Goal: Task Accomplishment & Management: Manage account settings

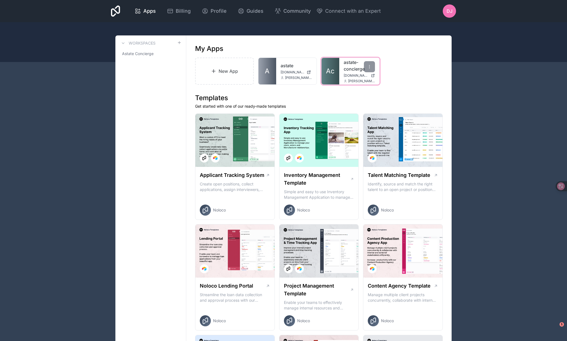
click at [355, 66] on link "astate-concierge" at bounding box center [360, 65] width 32 height 13
click at [455, 13] on div "DJ" at bounding box center [449, 10] width 13 height 13
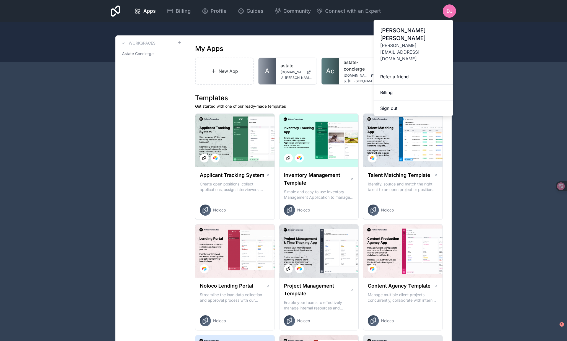
click at [469, 59] on div at bounding box center [283, 42] width 567 height 40
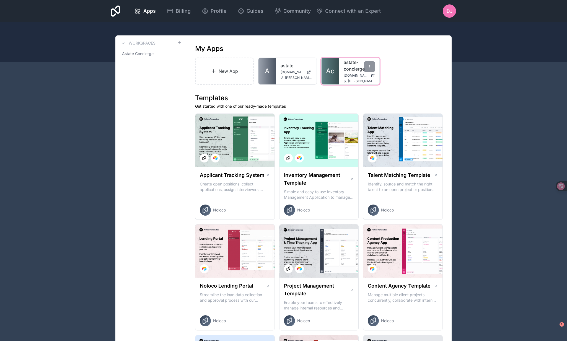
click at [350, 68] on link "astate-concierge" at bounding box center [360, 65] width 32 height 13
click at [179, 11] on span "Billing" at bounding box center [183, 11] width 15 height 8
